Goal: Transaction & Acquisition: Purchase product/service

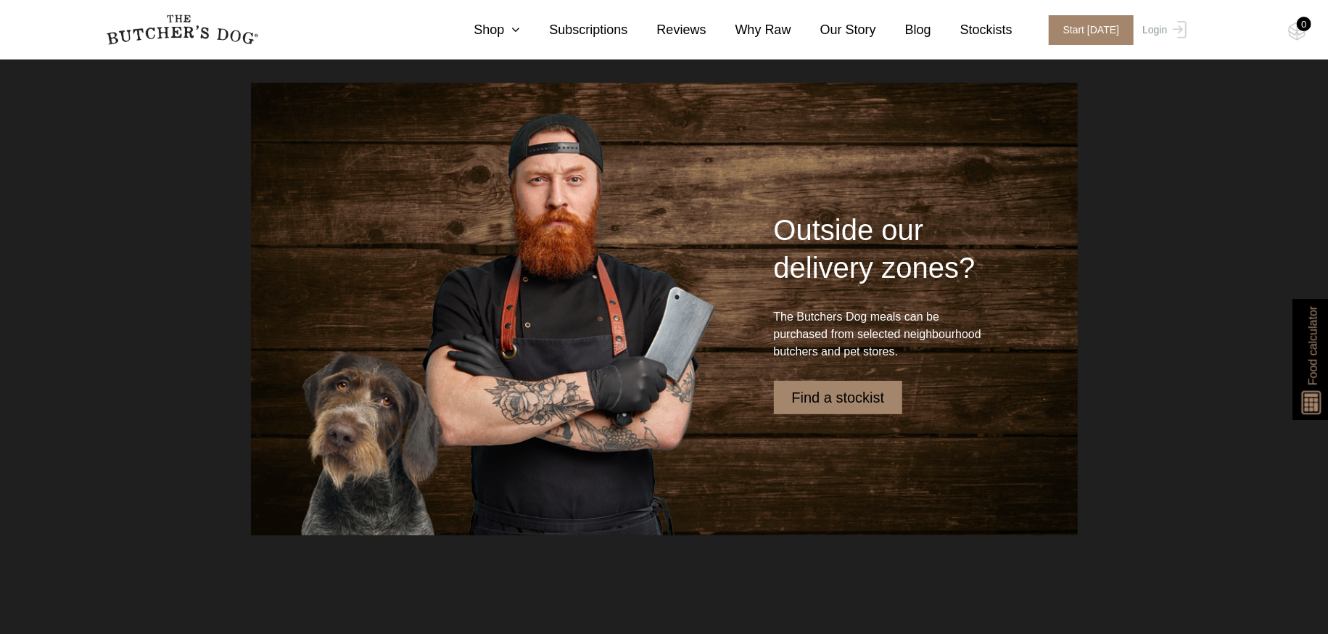
scroll to position [3641, 0]
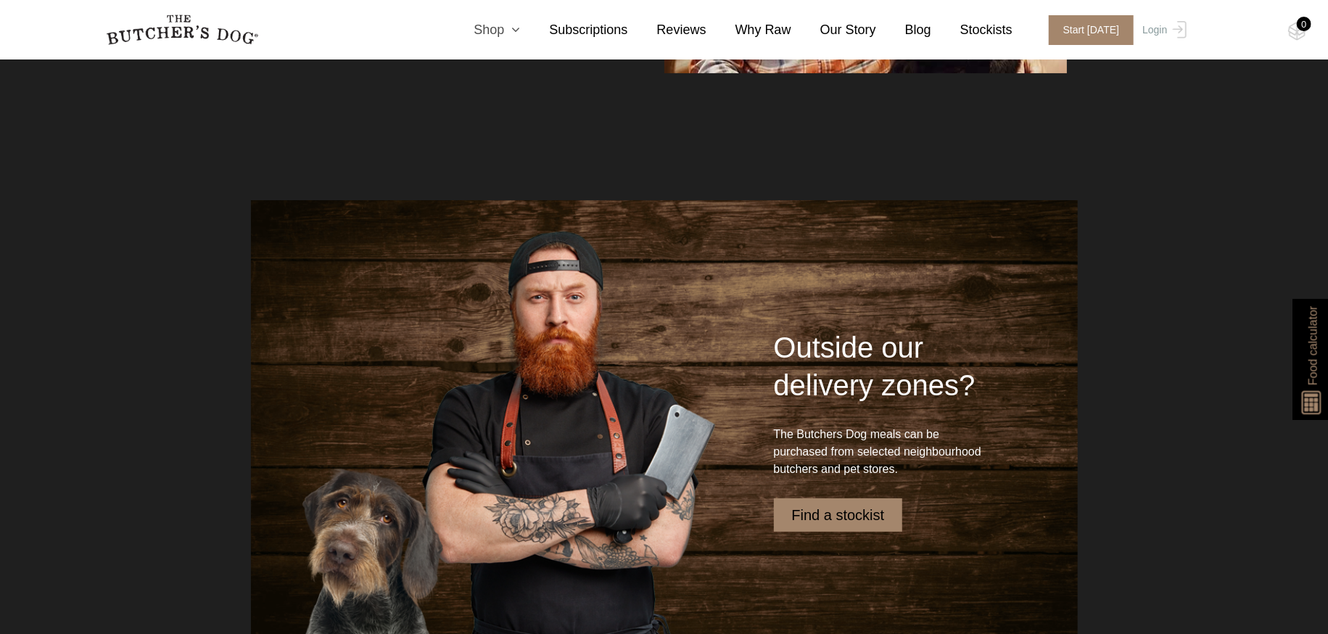
click at [516, 30] on link "Shop" at bounding box center [482, 30] width 75 height 20
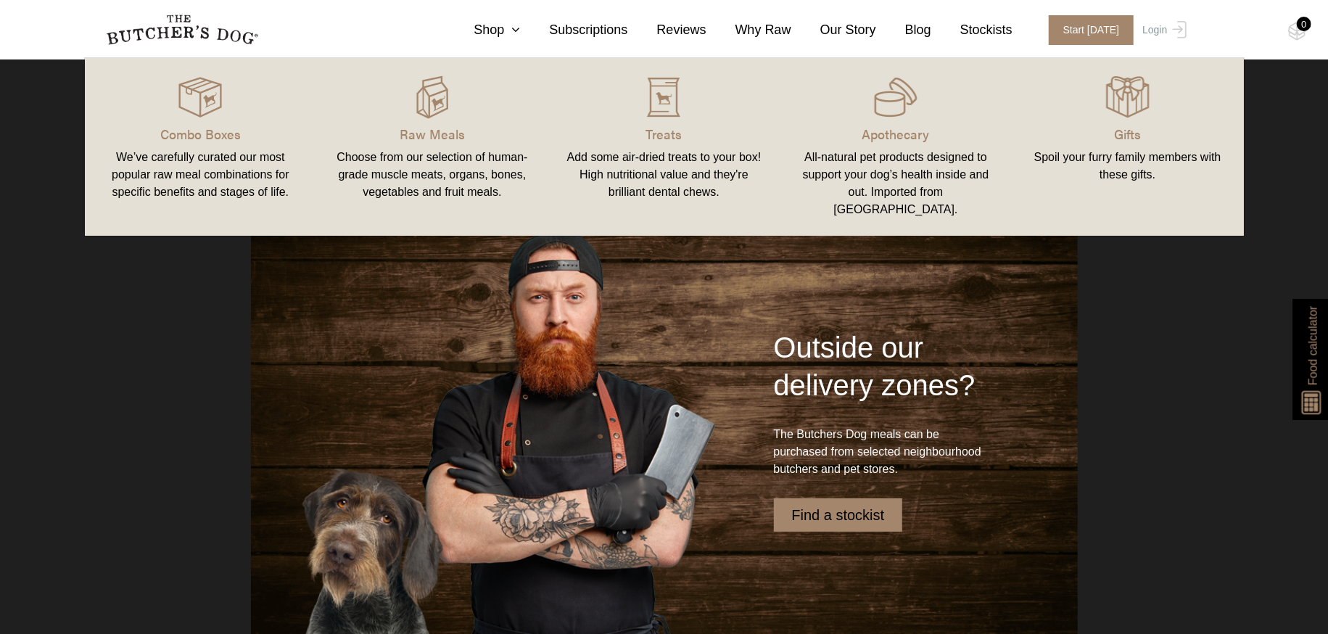
click at [428, 135] on p "Raw Meals" at bounding box center [432, 134] width 197 height 20
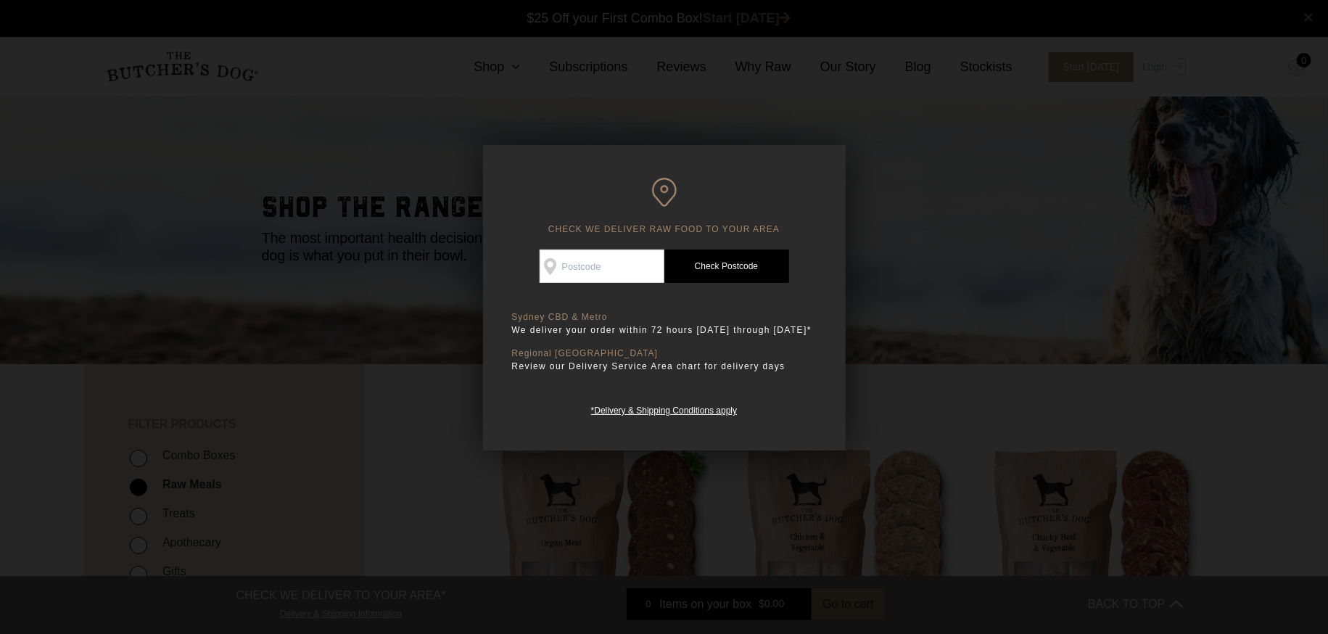
click at [922, 296] on div at bounding box center [664, 317] width 1328 height 634
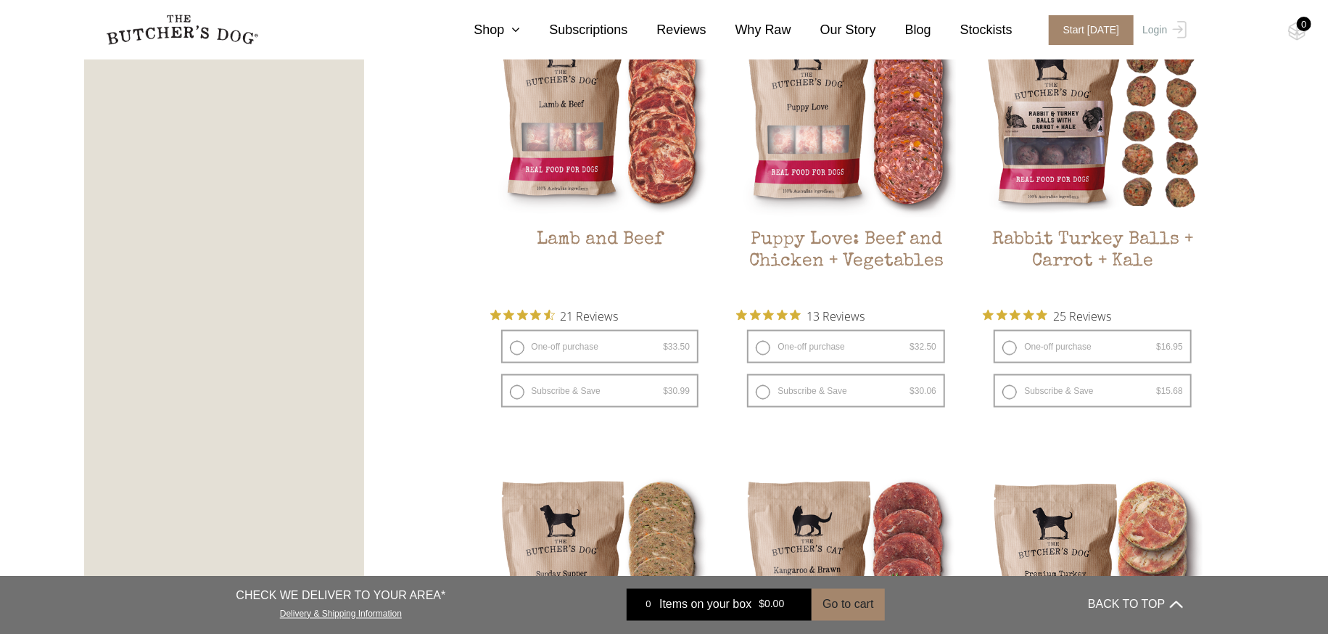
scroll to position [1377, 0]
click at [635, 236] on h2 "Lamb and Beef" at bounding box center [600, 263] width 220 height 68
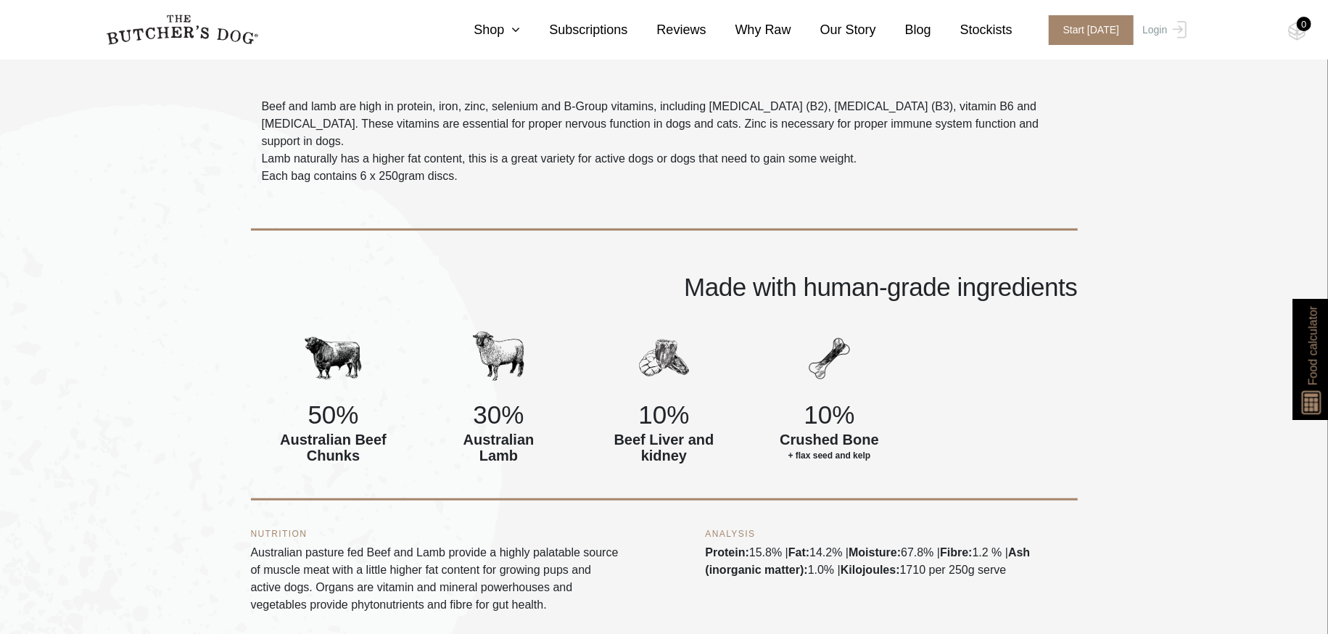
scroll to position [507, 0]
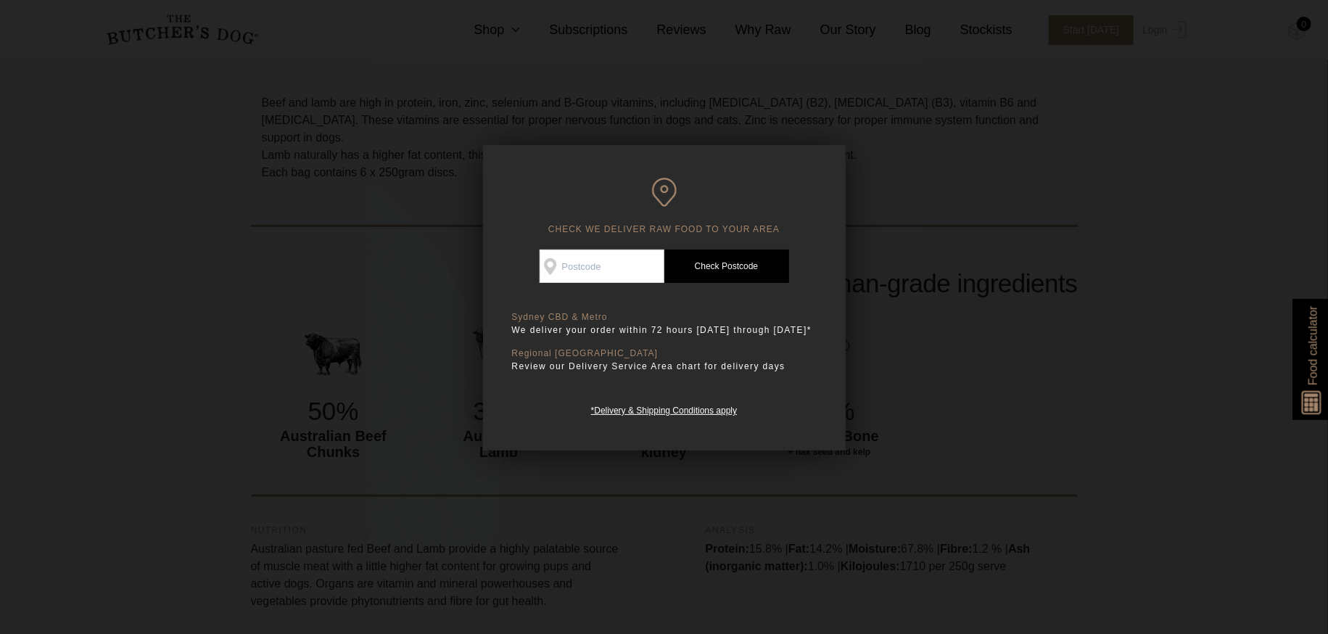
click at [933, 197] on div at bounding box center [664, 317] width 1328 height 634
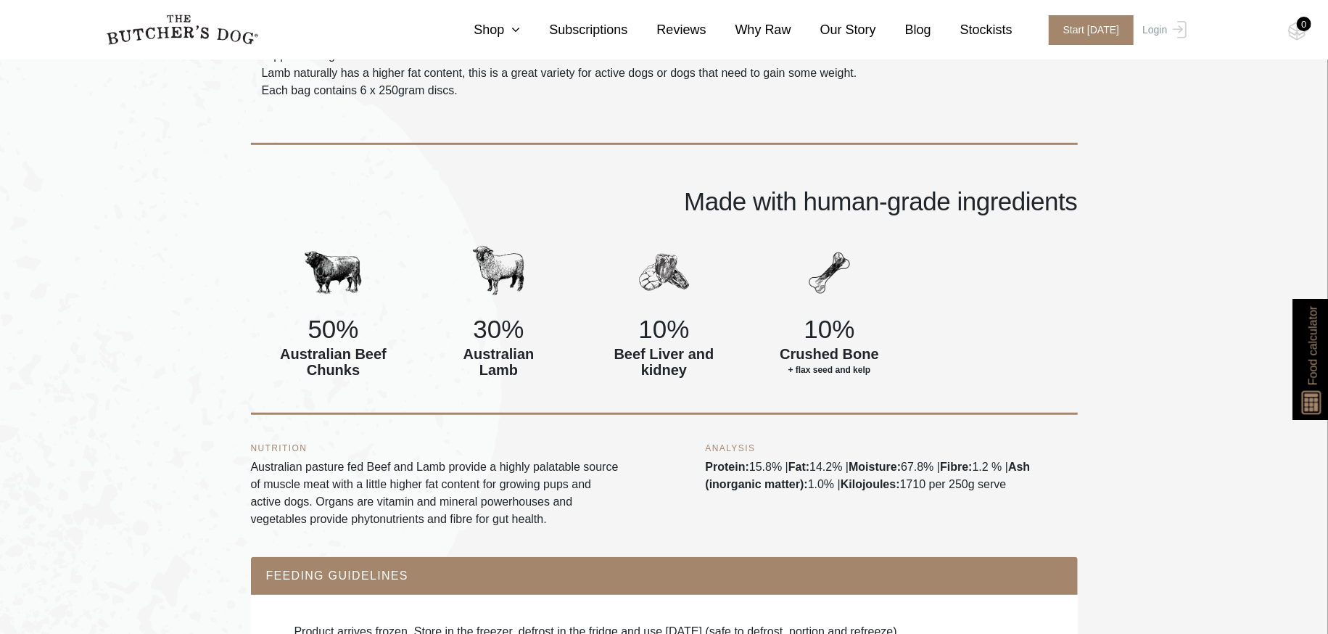
scroll to position [653, 0]
